Goal: Navigation & Orientation: Find specific page/section

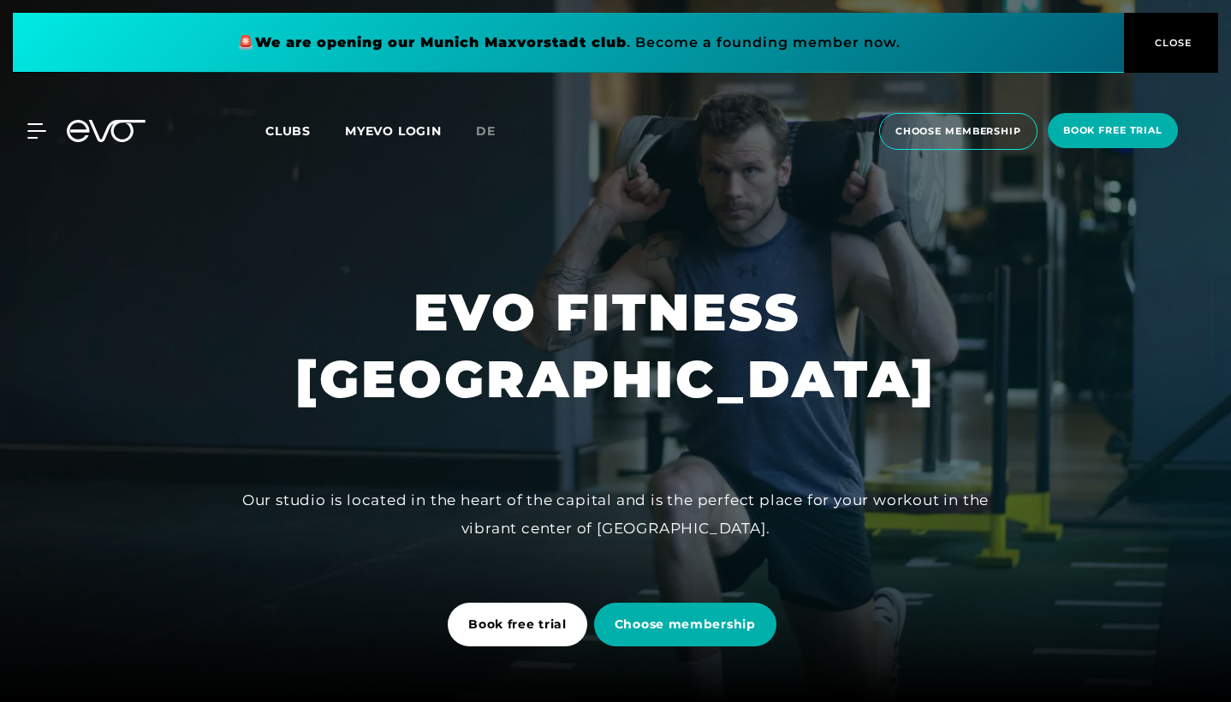
click at [299, 135] on span "Clubs" at bounding box center [287, 130] width 45 height 15
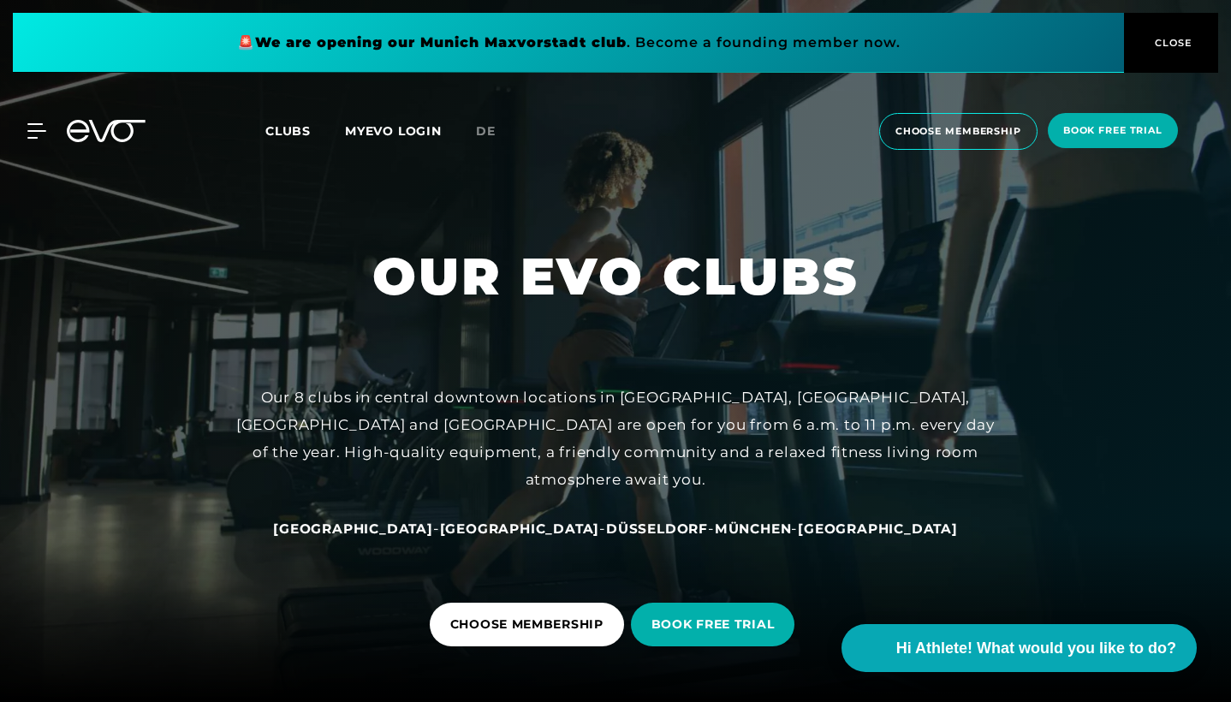
click at [490, 529] on span "[GEOGRAPHIC_DATA]" at bounding box center [520, 529] width 160 height 16
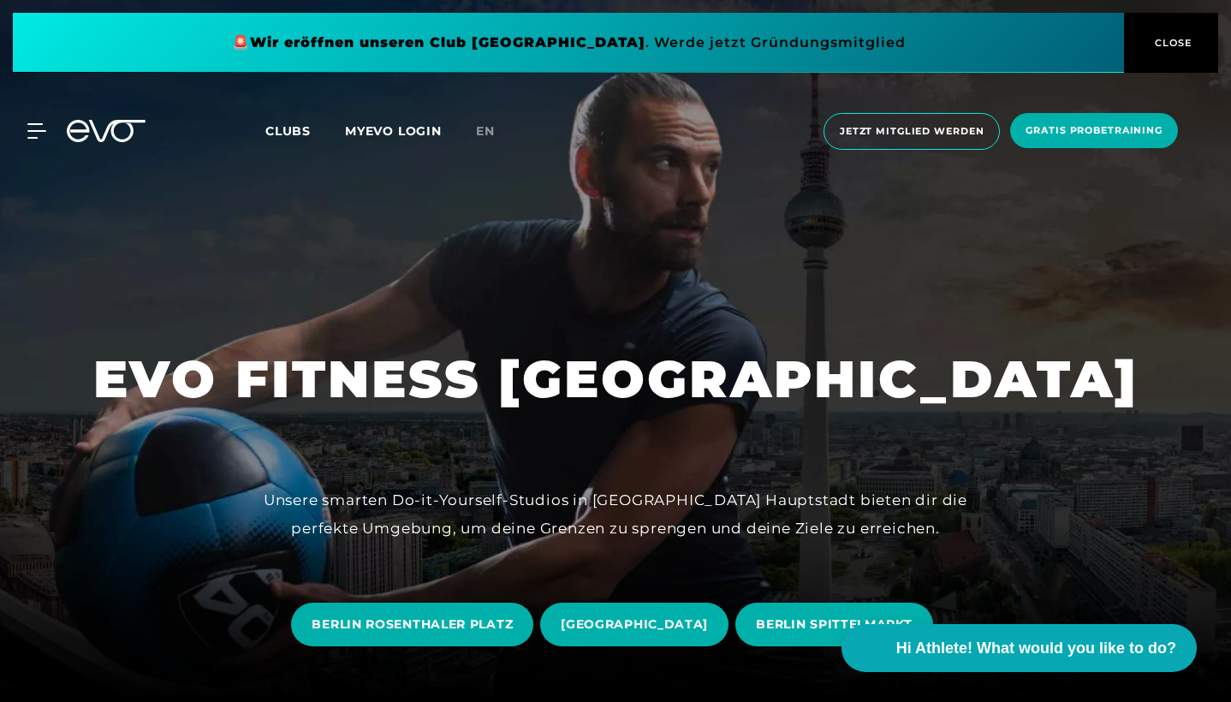
scroll to position [447, 0]
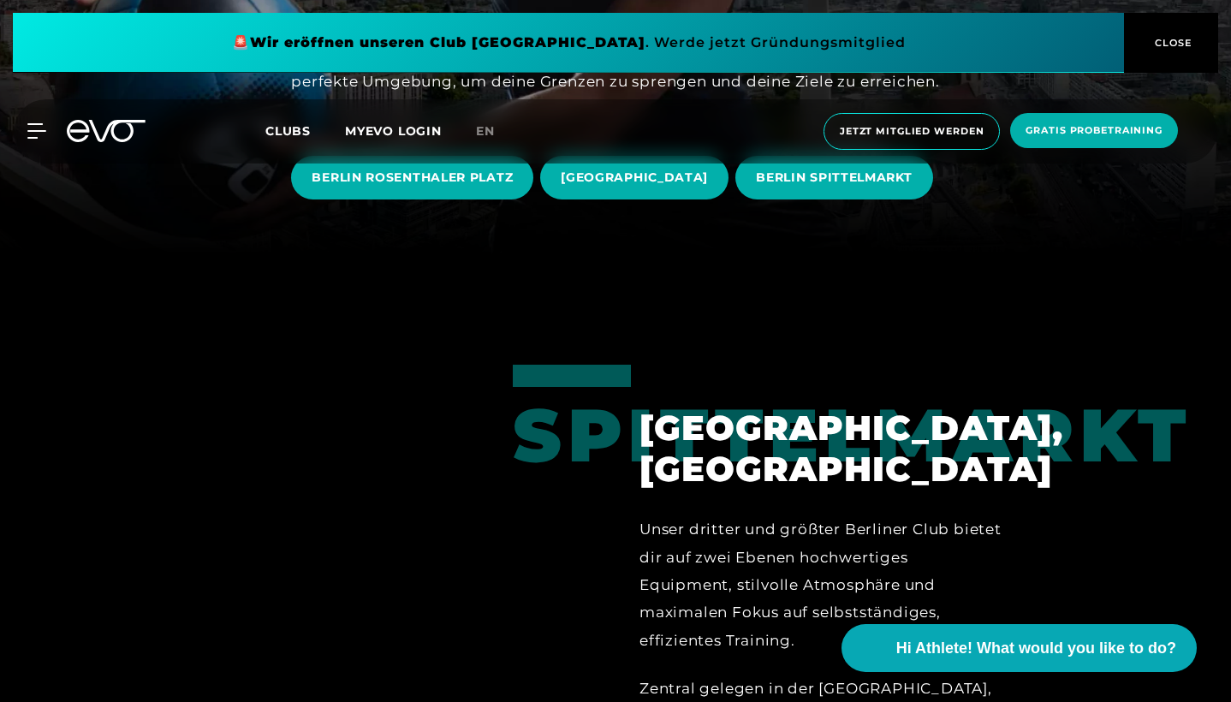
click at [280, 116] on div "MyEVO Login Über EVO Mitgliedschaften Probetraining TAGESPASS EVO Studios [GEOG…" at bounding box center [615, 131] width 1224 height 64
click at [280, 131] on span "Clubs" at bounding box center [287, 130] width 45 height 15
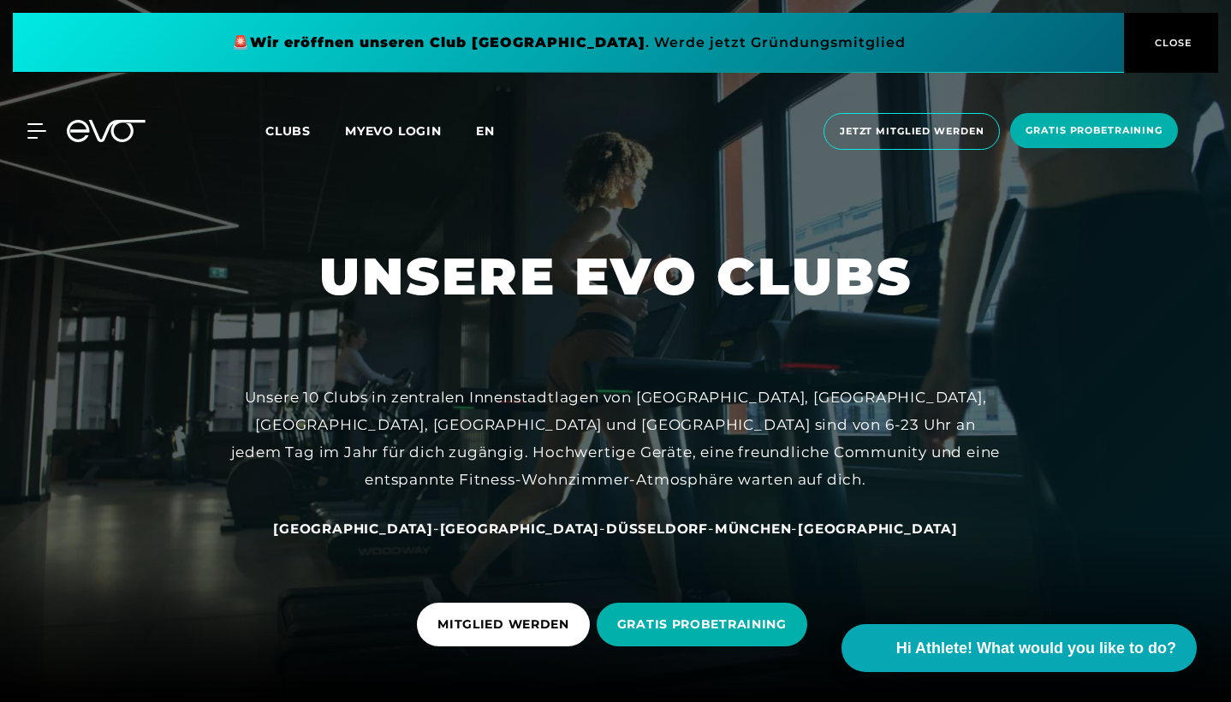
click at [486, 131] on span "en" at bounding box center [485, 130] width 19 height 15
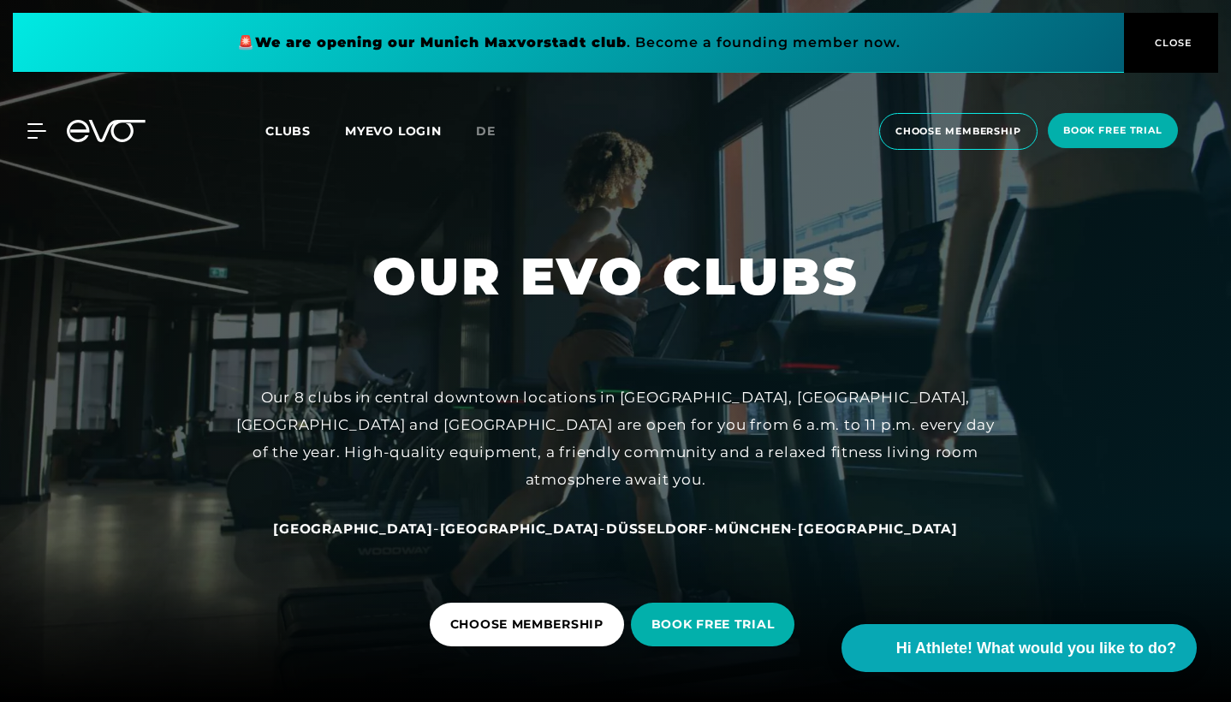
click at [606, 533] on span "Düsseldorf" at bounding box center [657, 529] width 102 height 16
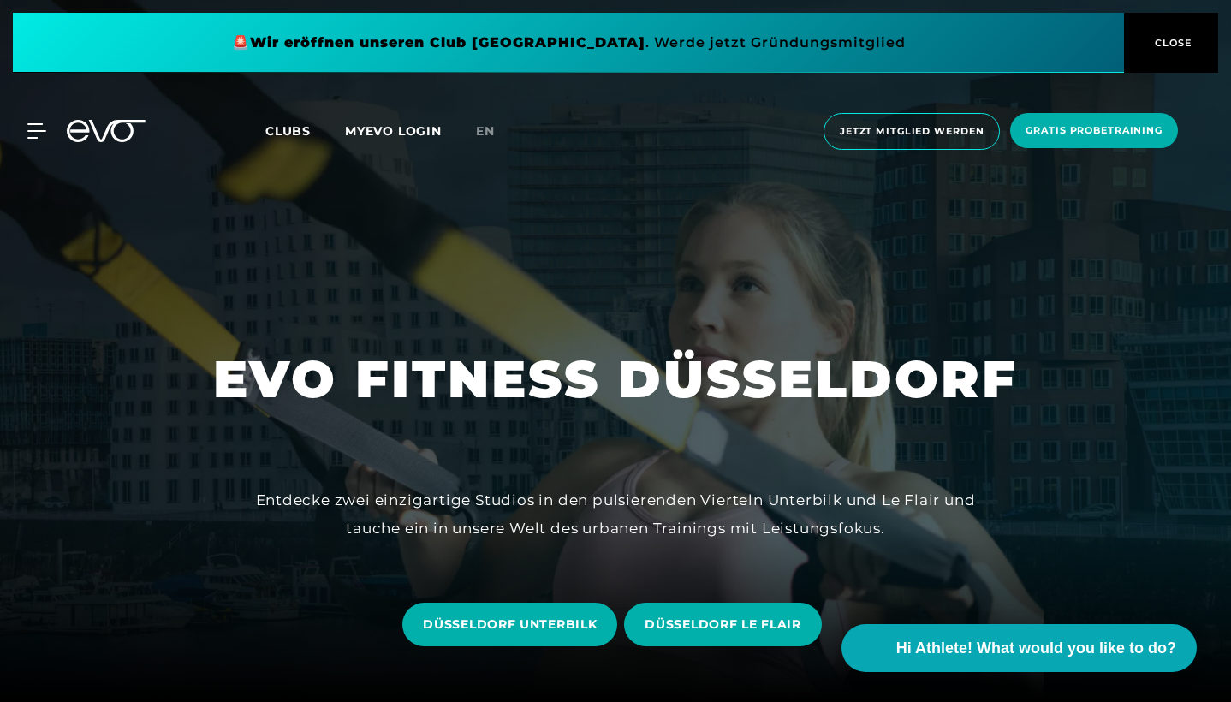
click at [307, 135] on span "Clubs" at bounding box center [287, 130] width 45 height 15
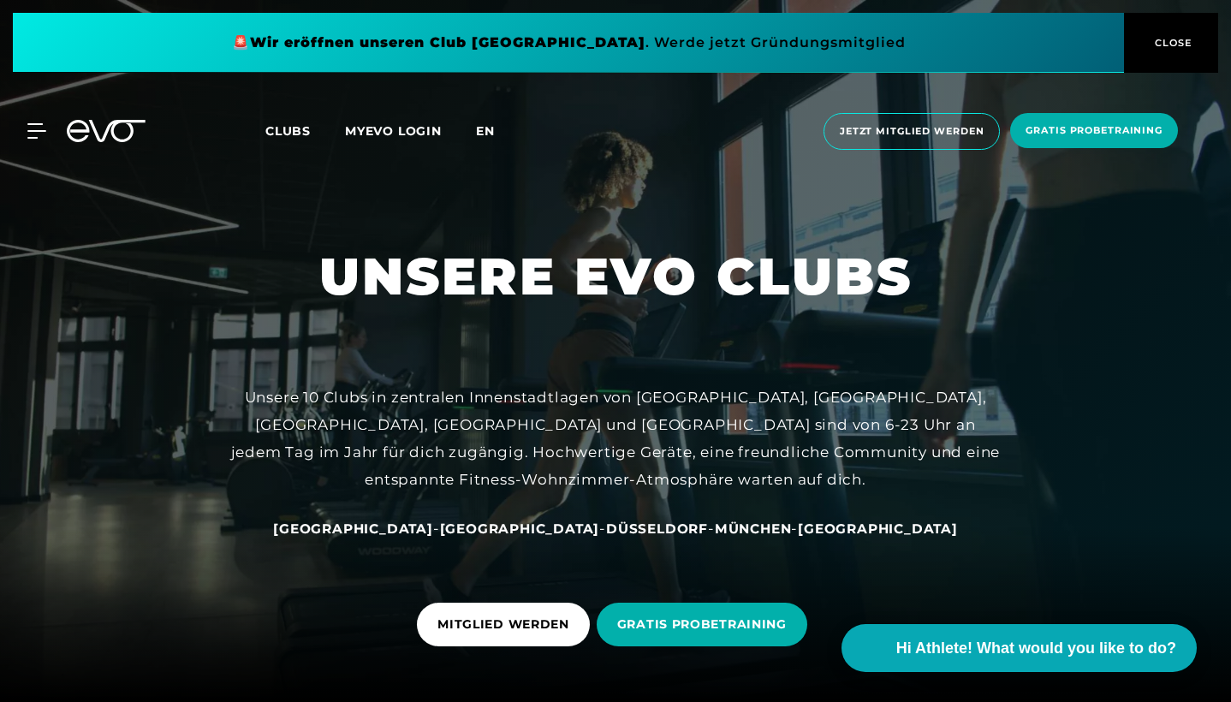
click at [478, 131] on span "en" at bounding box center [485, 130] width 19 height 15
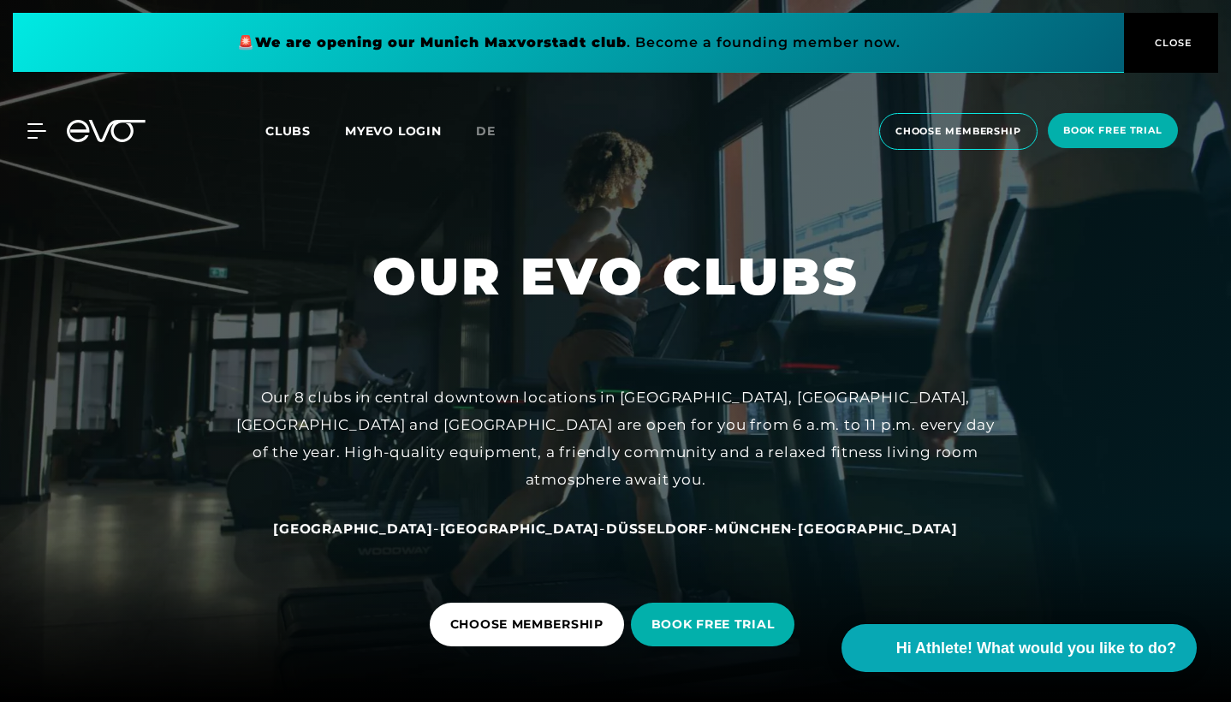
click at [494, 520] on link "[GEOGRAPHIC_DATA]" at bounding box center [520, 528] width 160 height 17
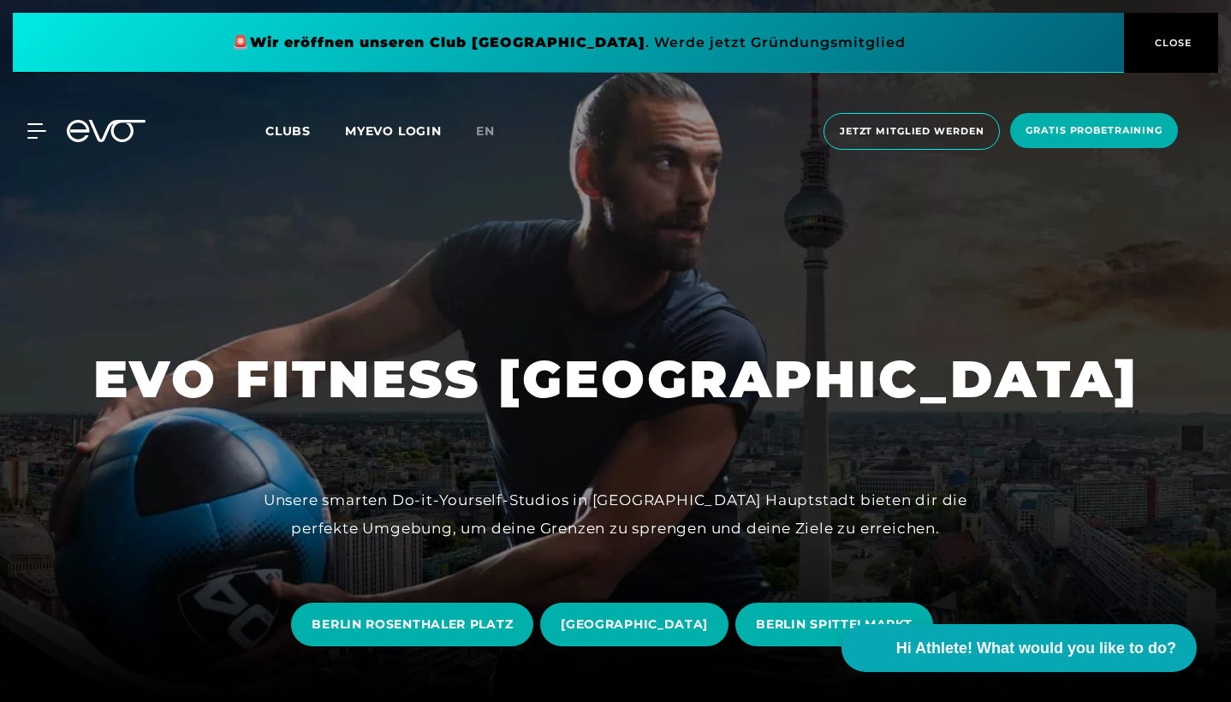
click at [475, 135] on div "Clubs MYEVO LOGIN" at bounding box center [370, 132] width 211 height 20
click at [480, 135] on span "en" at bounding box center [485, 130] width 19 height 15
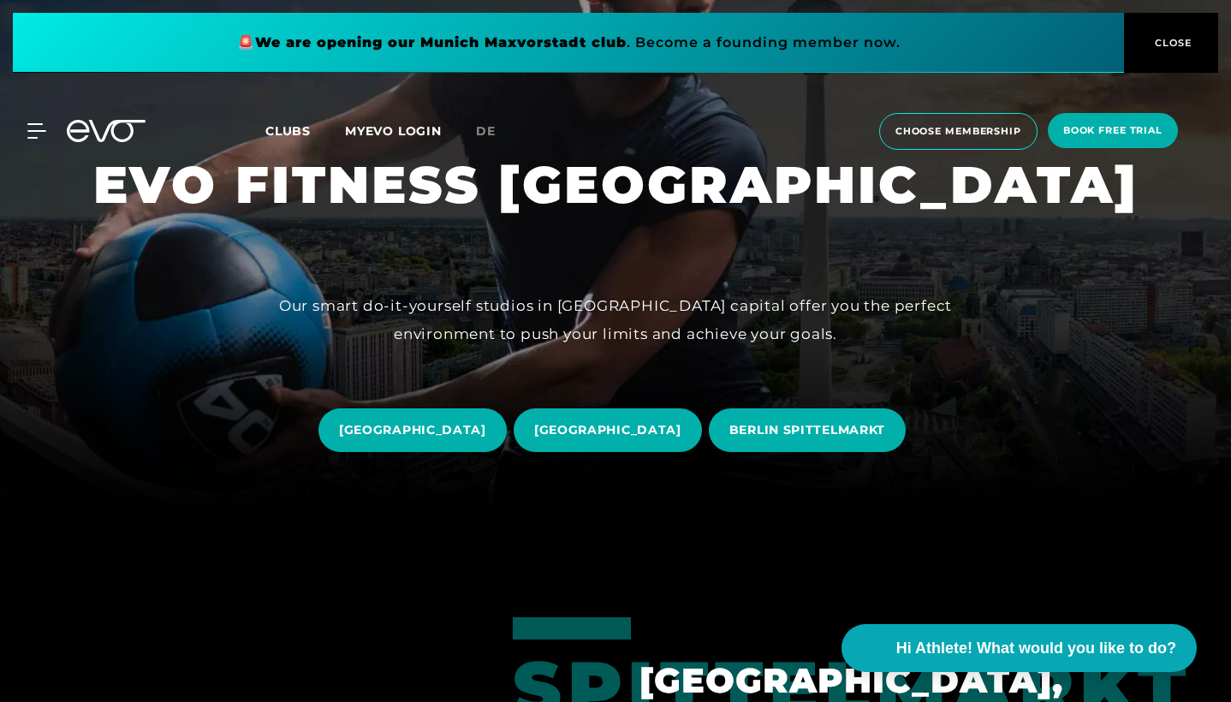
scroll to position [228, 0]
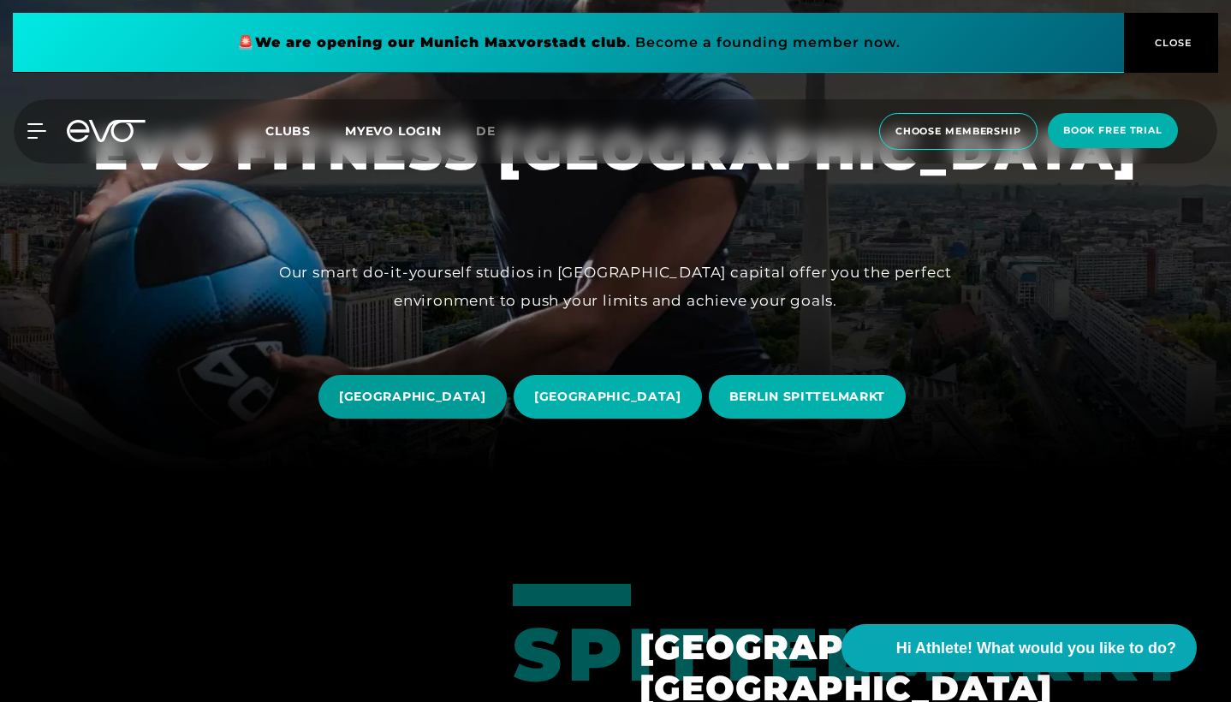
click at [449, 383] on span "[GEOGRAPHIC_DATA]" at bounding box center [413, 397] width 188 height 44
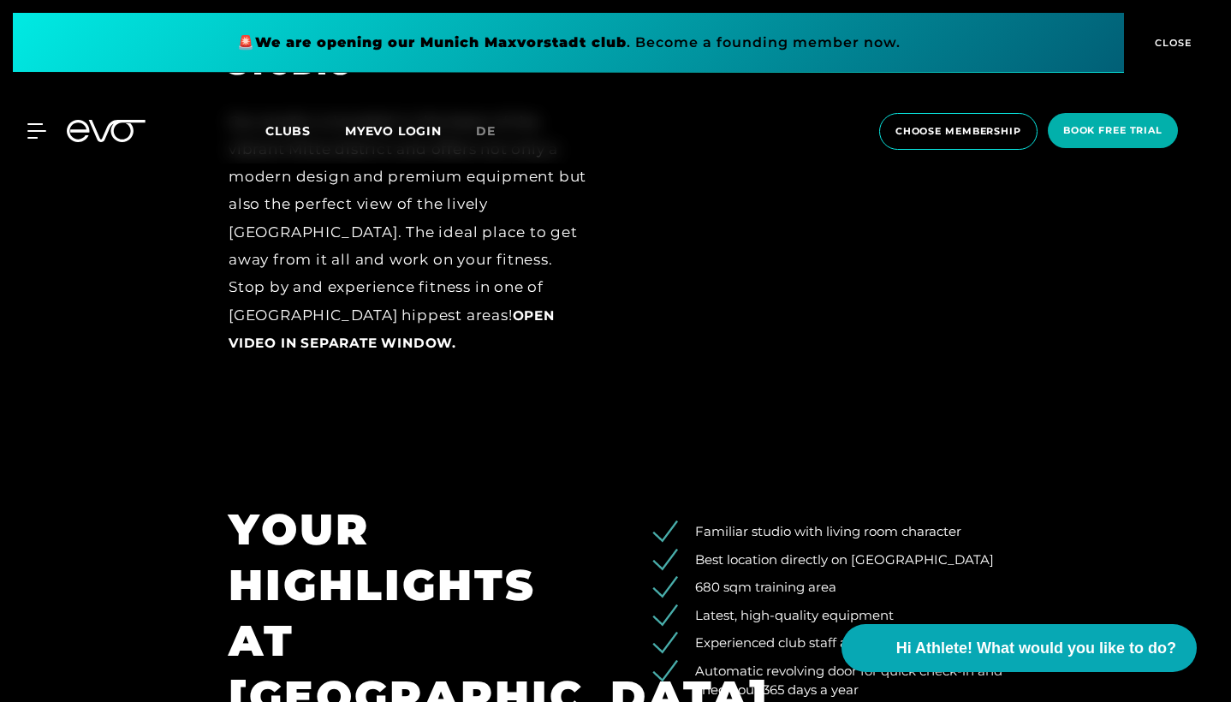
scroll to position [2332, 0]
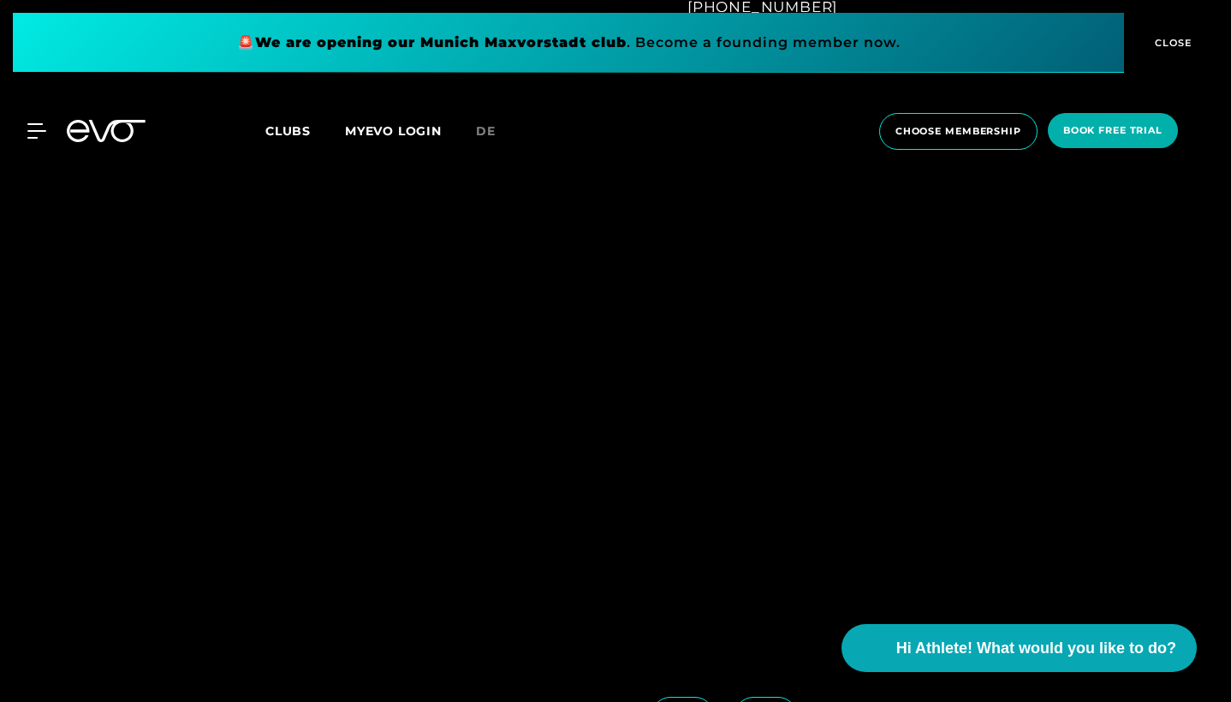
click at [682, 366] on img at bounding box center [538, 426] width 619 height 459
click at [778, 549] on icon at bounding box center [766, 549] width 30 height 15
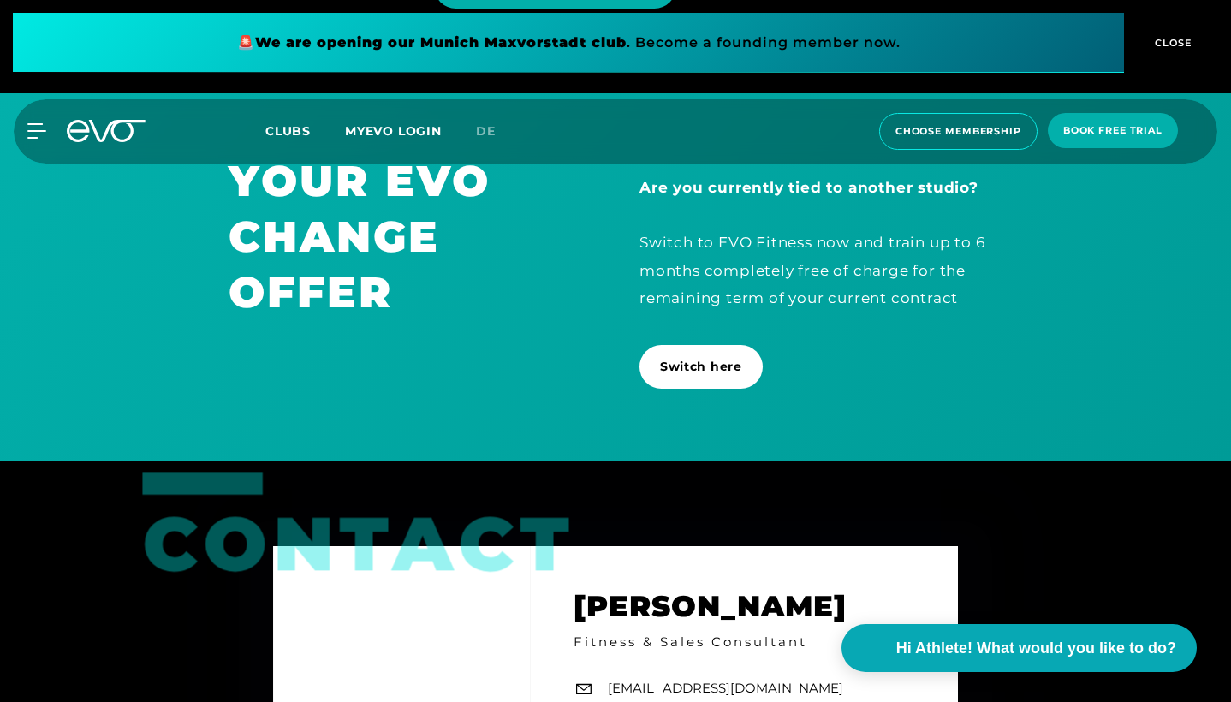
scroll to position [5080, 0]
